Goal: Information Seeking & Learning: Learn about a topic

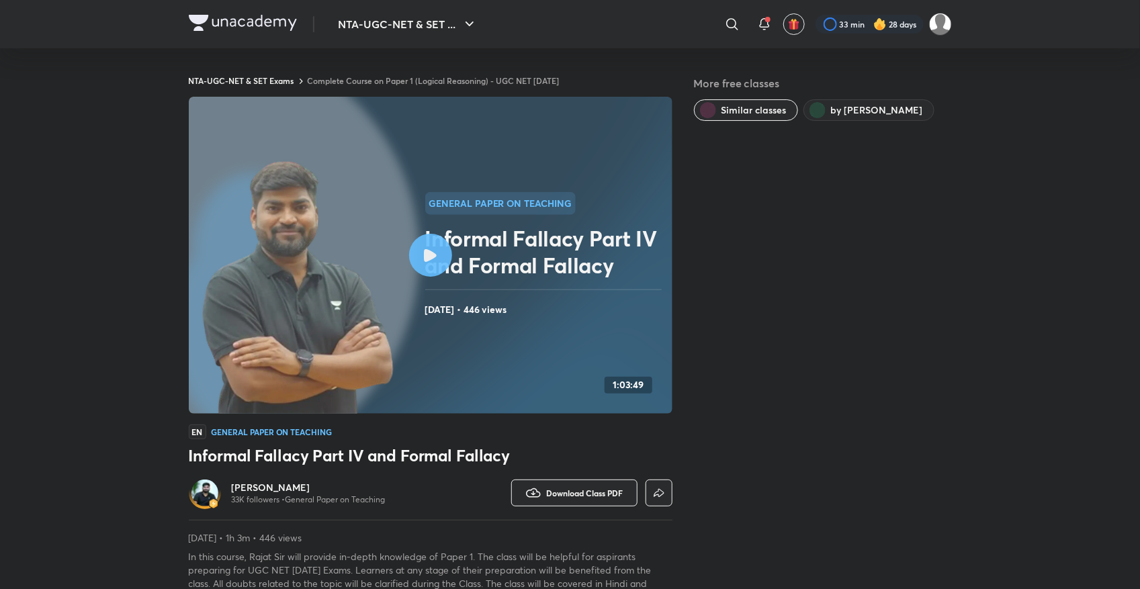
click at [433, 75] on link "Complete Course on Paper 1 (Logical Reasoning) - UGC NET [DATE]" at bounding box center [434, 80] width 252 height 11
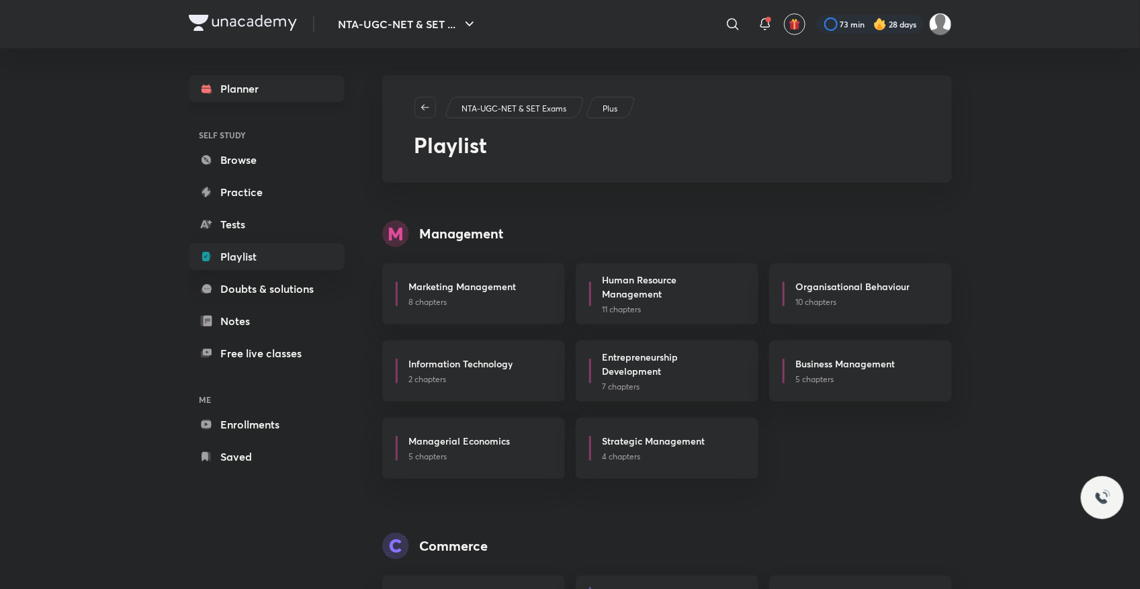
click at [240, 85] on link "Planner" at bounding box center [267, 88] width 156 height 27
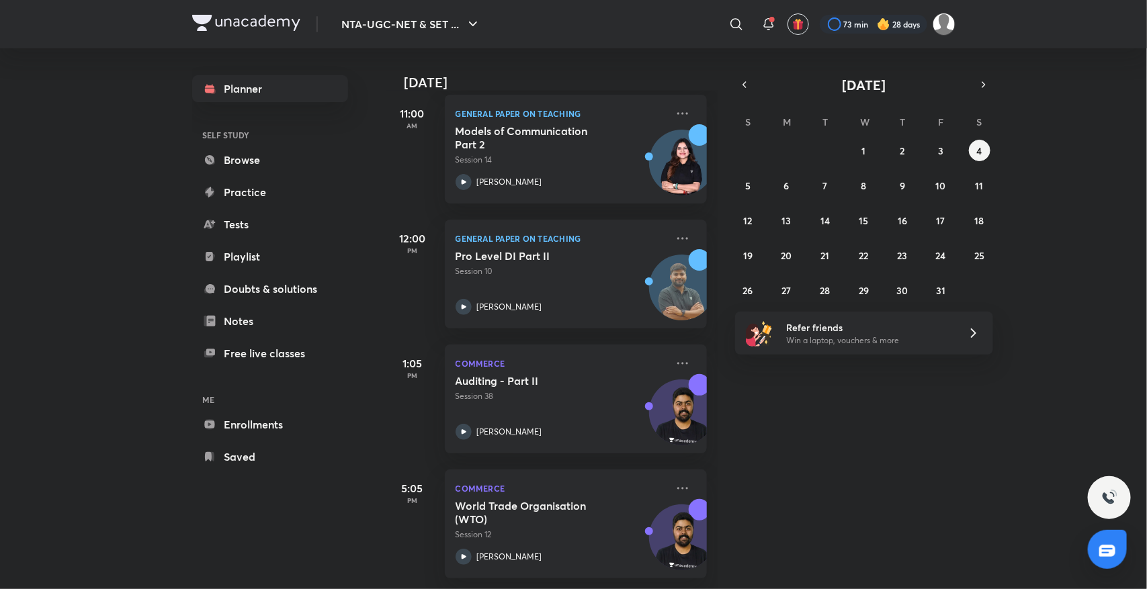
scroll to position [212, 0]
click at [501, 504] on h5 "World Trade Organisation (WTO)" at bounding box center [539, 512] width 167 height 27
